Goal: Communication & Community: Answer question/provide support

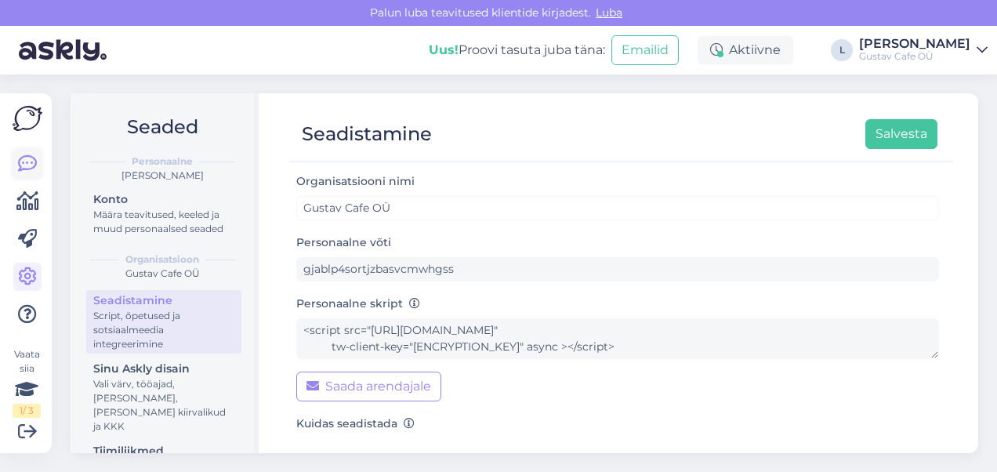
click at [31, 165] on icon at bounding box center [27, 163] width 19 height 19
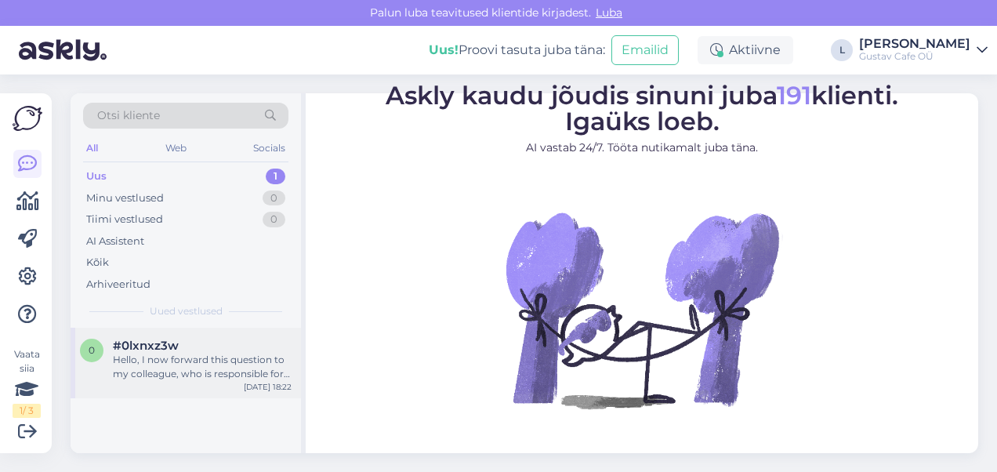
click at [212, 371] on div "Hello, I now forward this question to my colleague, who is responsible for this…" at bounding box center [202, 367] width 179 height 28
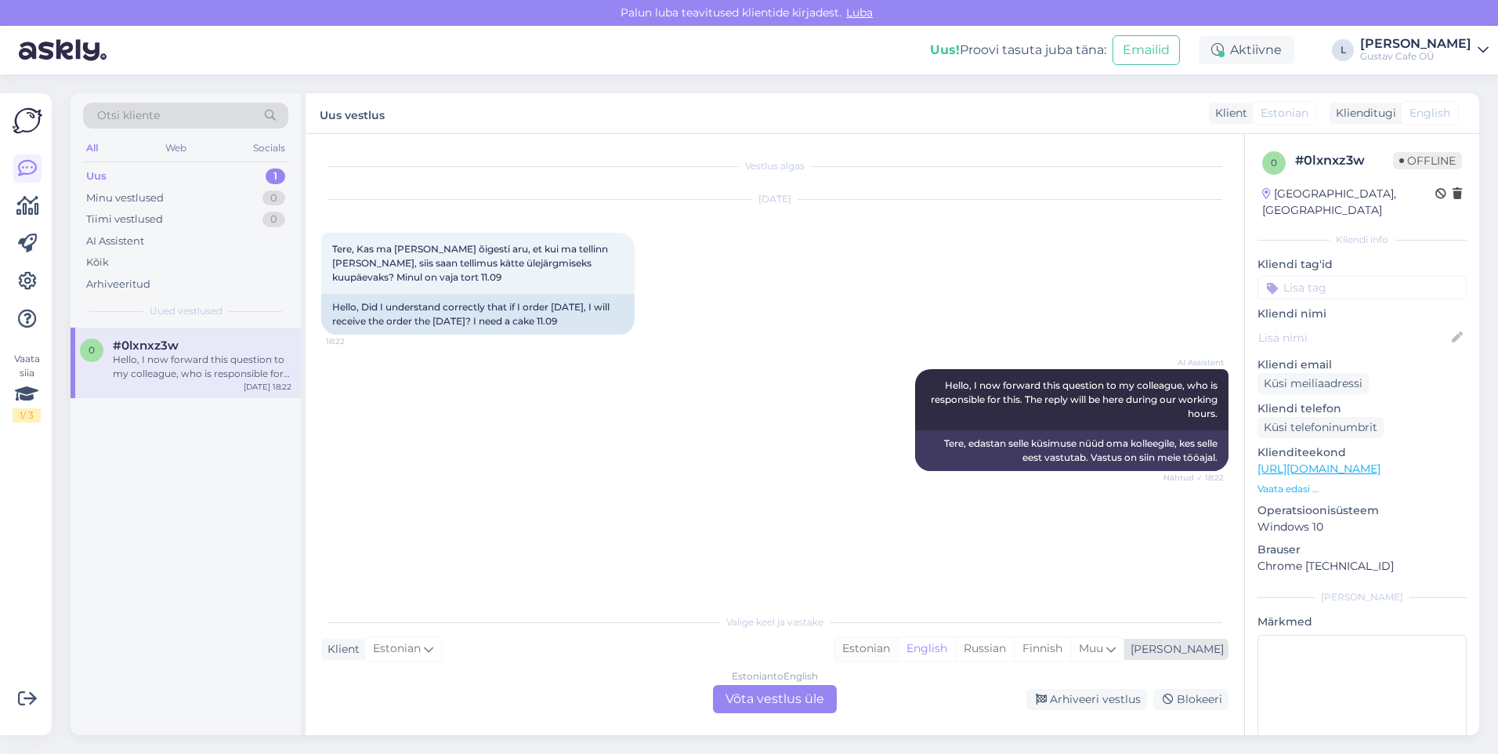
drag, startPoint x: 959, startPoint y: 650, endPoint x: 920, endPoint y: 653, distance: 39.3
click at [898, 471] on div "Estonian" at bounding box center [866, 649] width 63 height 24
click at [817, 471] on div "Estonian to Estonian Võta vestlus üle" at bounding box center [775, 699] width 124 height 28
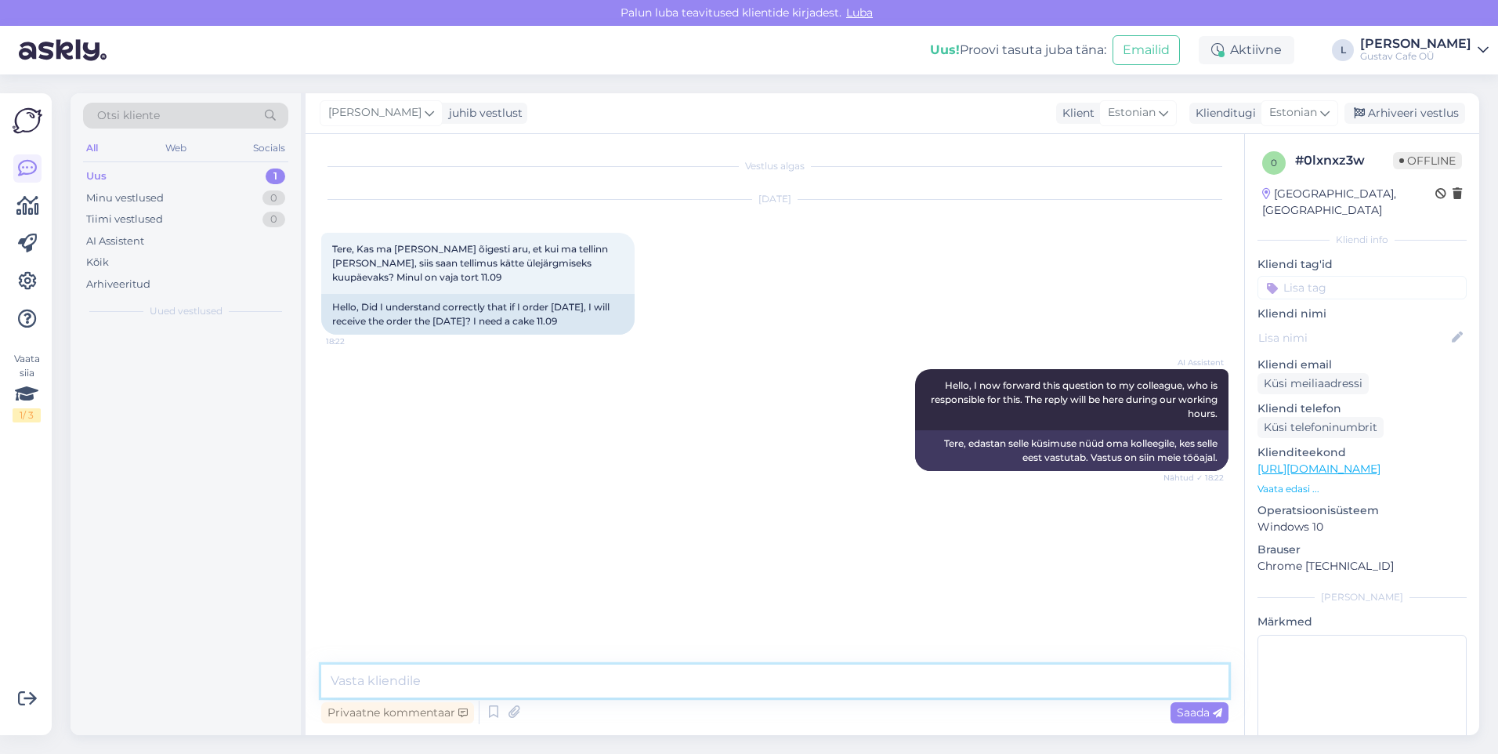
click at [747, 471] on textarea at bounding box center [774, 681] width 907 height 33
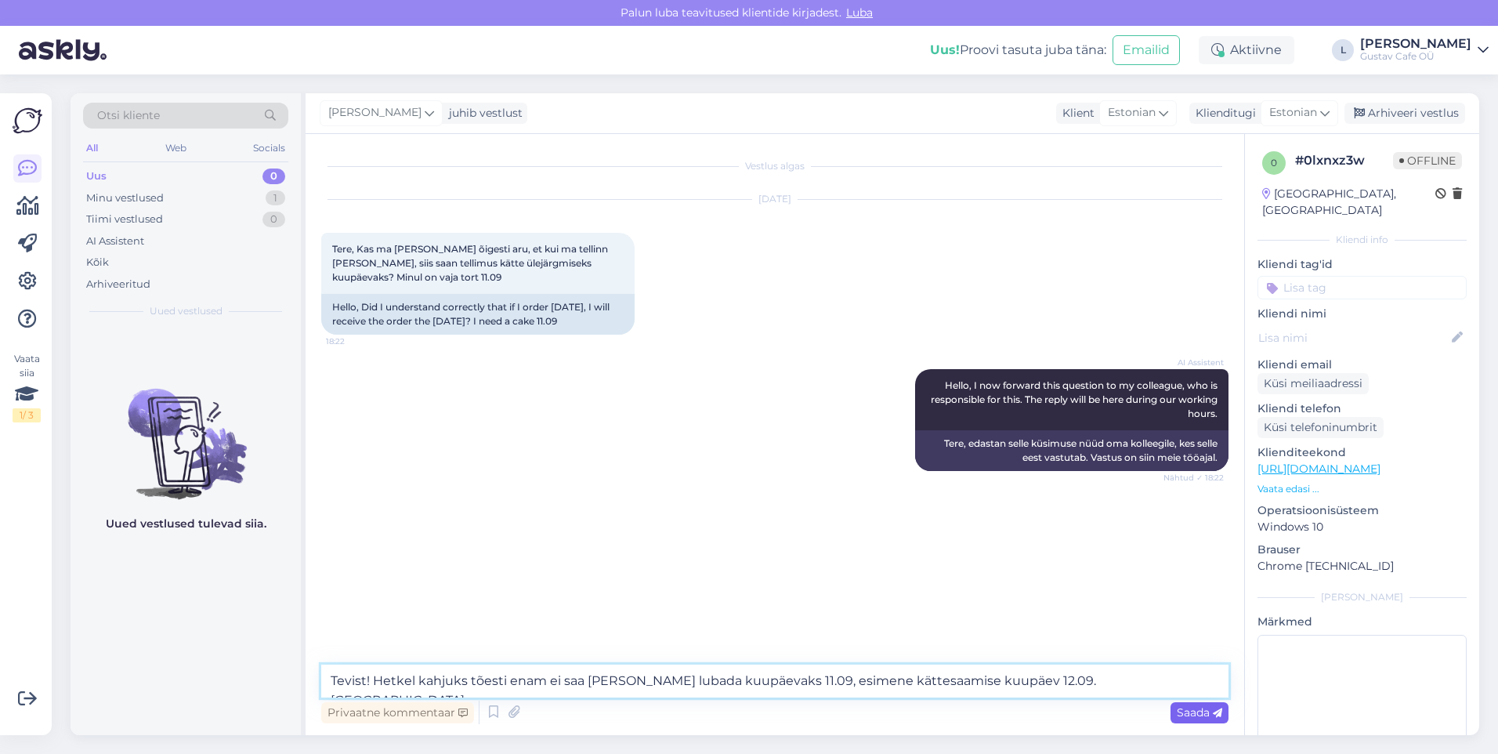
type textarea "Tevist! Hetkel kahjuks tõesti enam ei saa [PERSON_NAME] lubada kuupäevaks 11.09…"
click at [996, 471] on div "Saada" at bounding box center [1200, 712] width 58 height 21
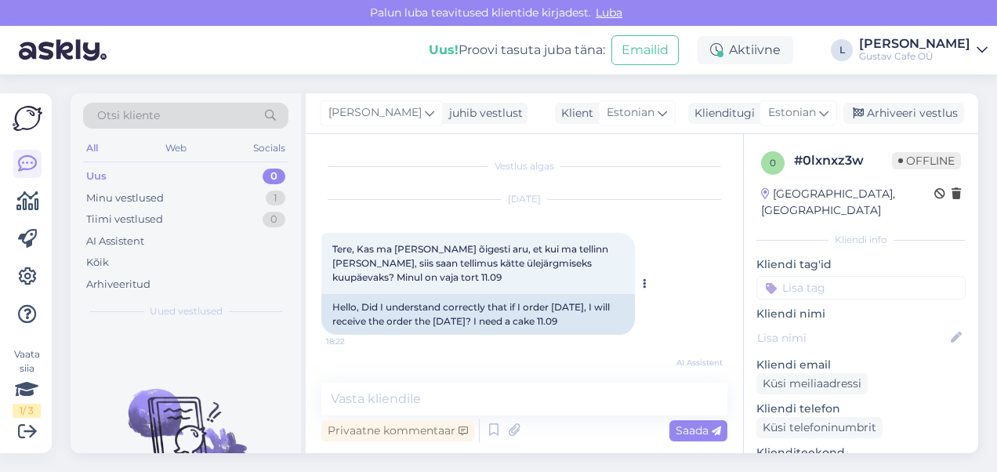
scroll to position [248, 0]
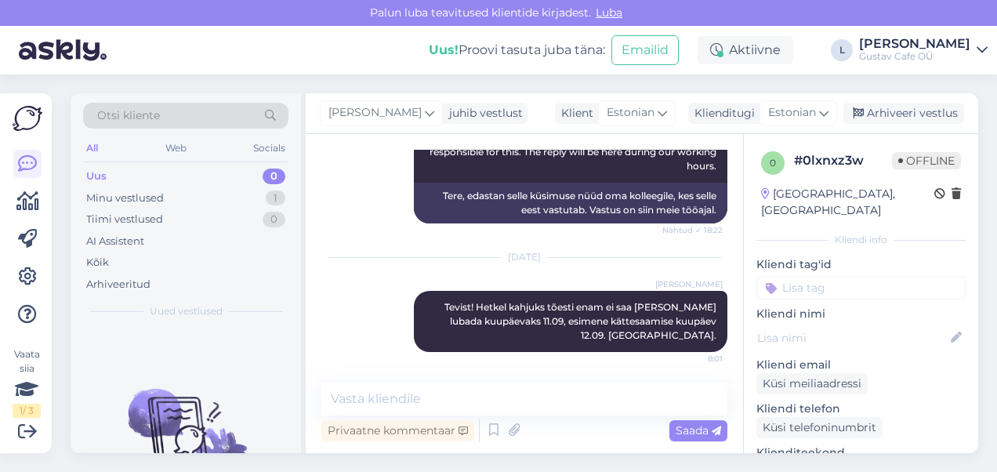
click at [59, 53] on img at bounding box center [63, 50] width 88 height 49
click at [34, 155] on icon at bounding box center [27, 163] width 19 height 19
